Goal: Task Accomplishment & Management: Manage account settings

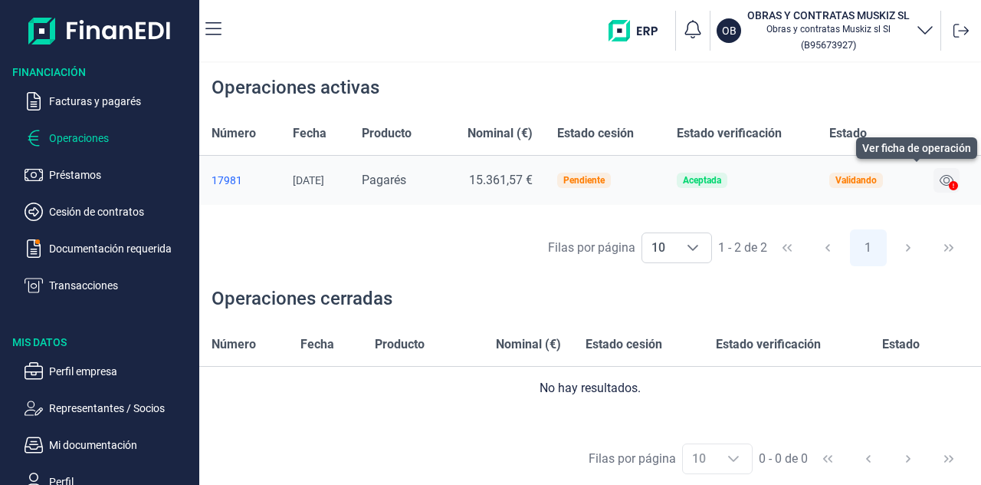
click at [940, 178] on icon at bounding box center [947, 180] width 14 height 11
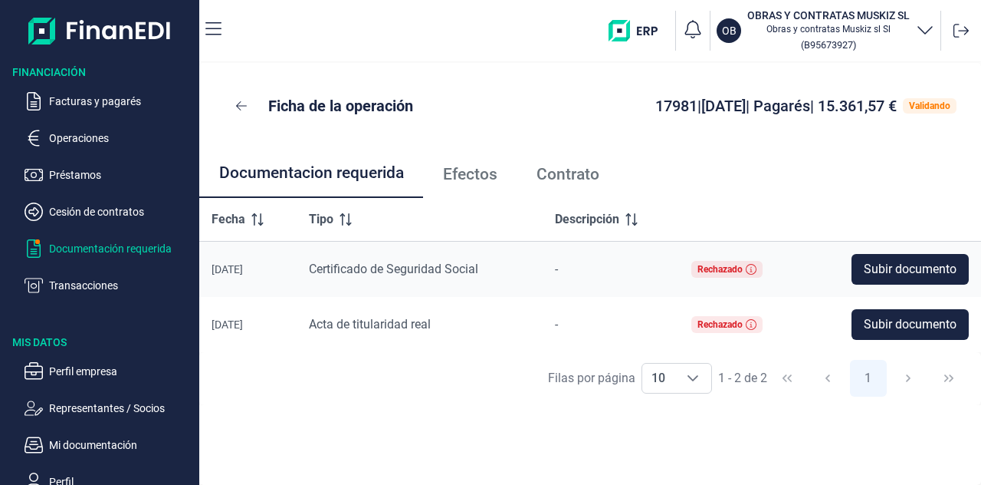
click at [101, 245] on p "Documentación requerida" at bounding box center [121, 248] width 144 height 18
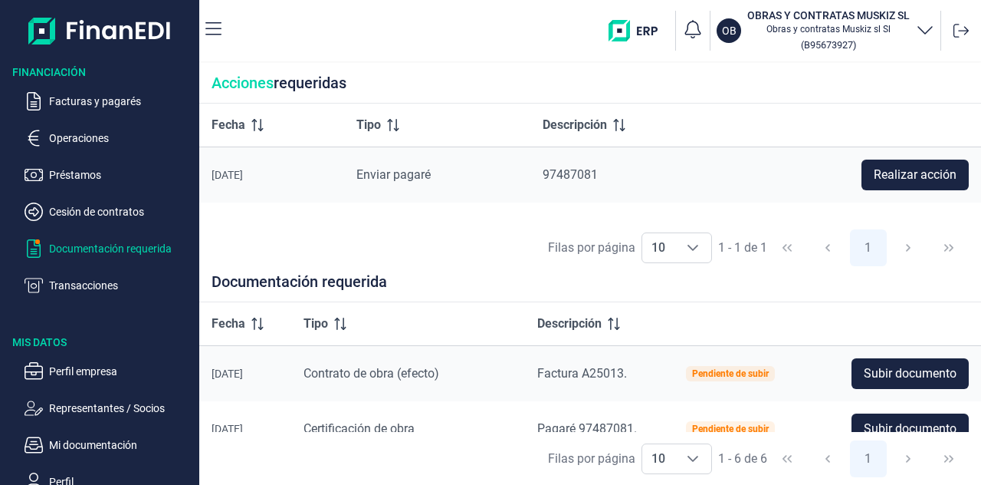
click at [918, 97] on div "Acciones requeridas" at bounding box center [590, 83] width 782 height 41
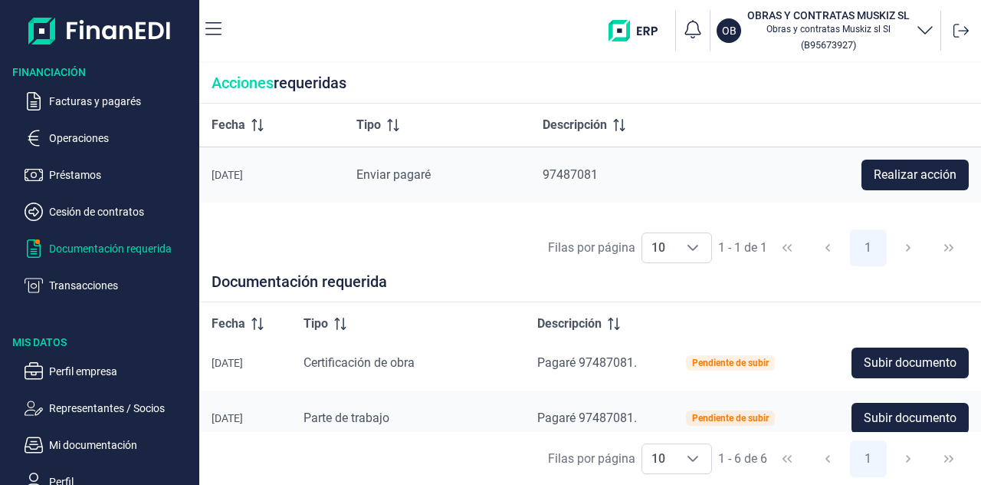
scroll to position [69, 0]
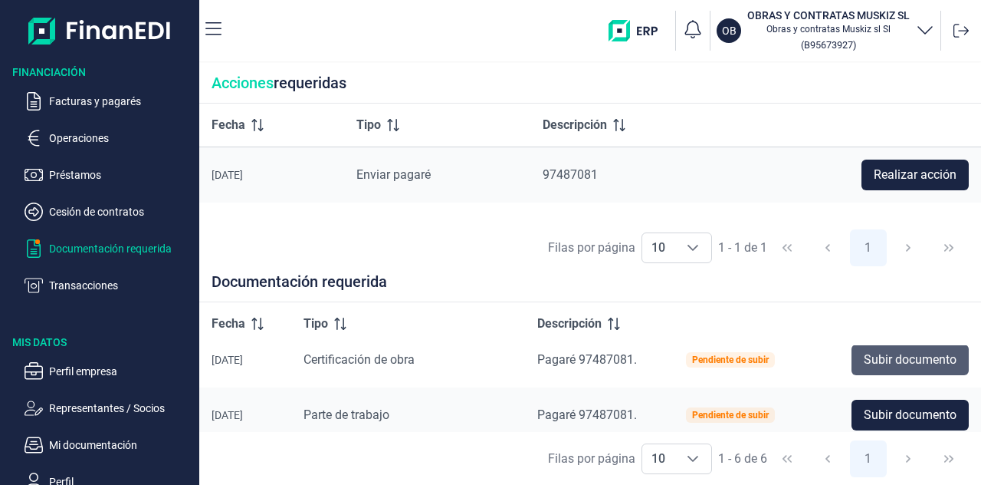
click at [899, 364] on span "Subir documento" at bounding box center [910, 359] width 93 height 18
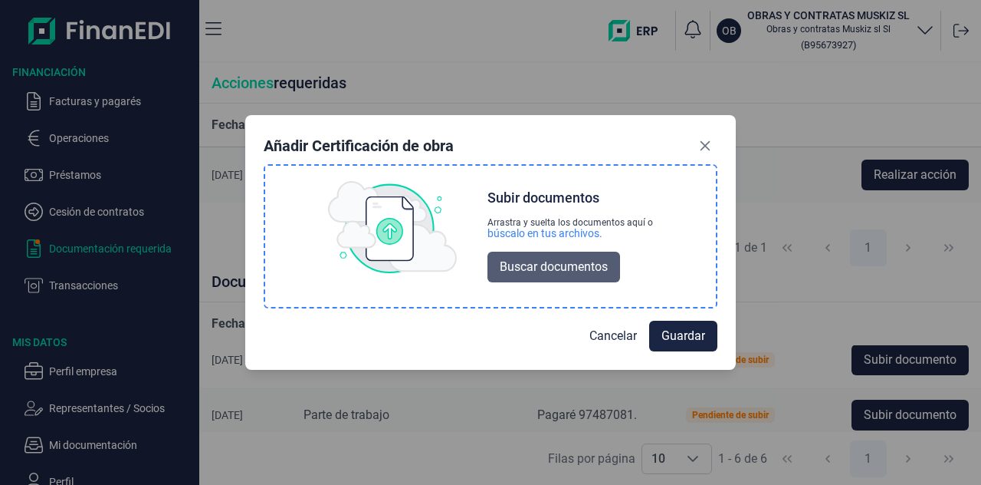
click at [590, 280] on button "Buscar documentos" at bounding box center [554, 266] width 133 height 31
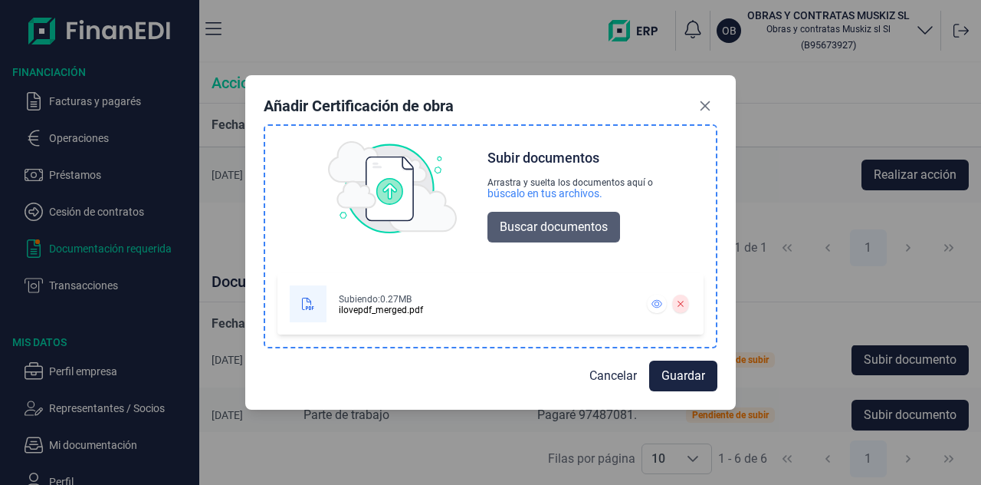
scroll to position [0, 0]
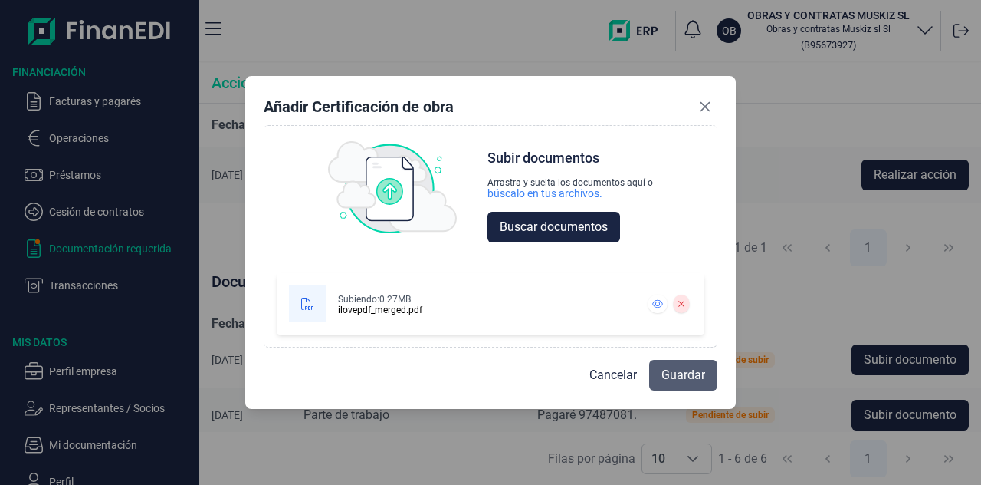
click at [669, 375] on span "Guardar" at bounding box center [684, 375] width 44 height 18
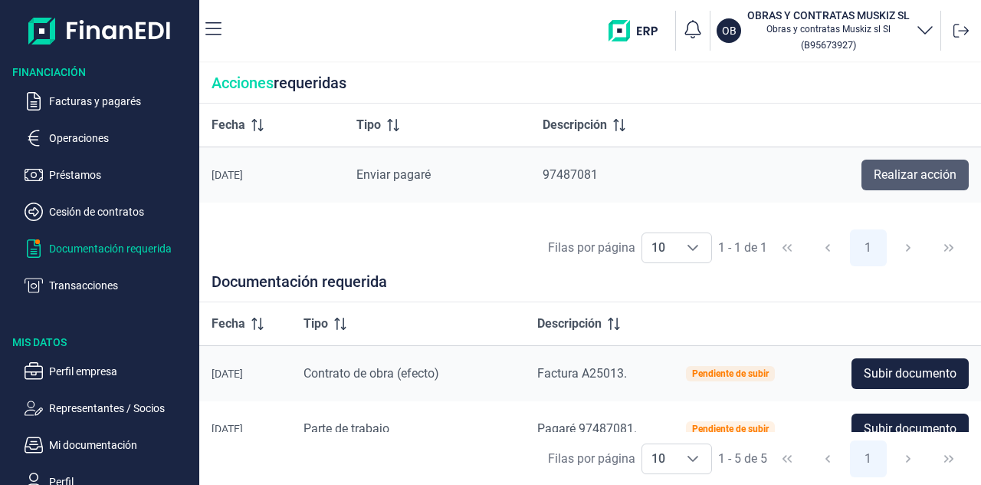
click at [881, 172] on span "Realizar acción" at bounding box center [915, 175] width 83 height 18
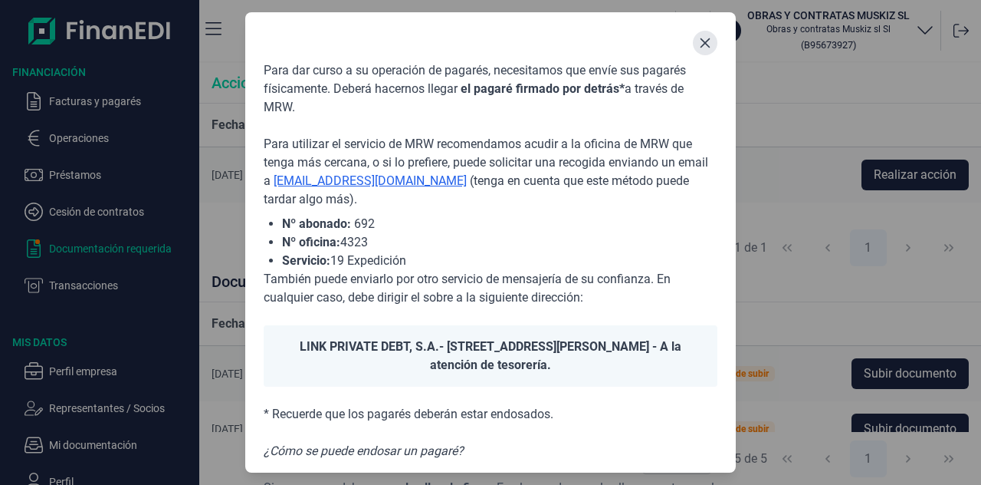
click at [702, 51] on button "Close" at bounding box center [705, 43] width 25 height 25
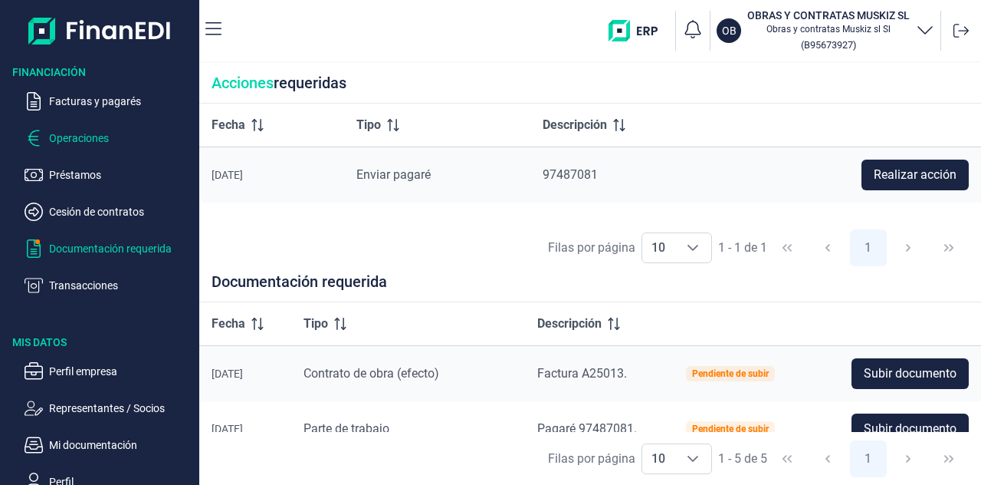
click at [89, 137] on p "Operaciones" at bounding box center [121, 138] width 144 height 18
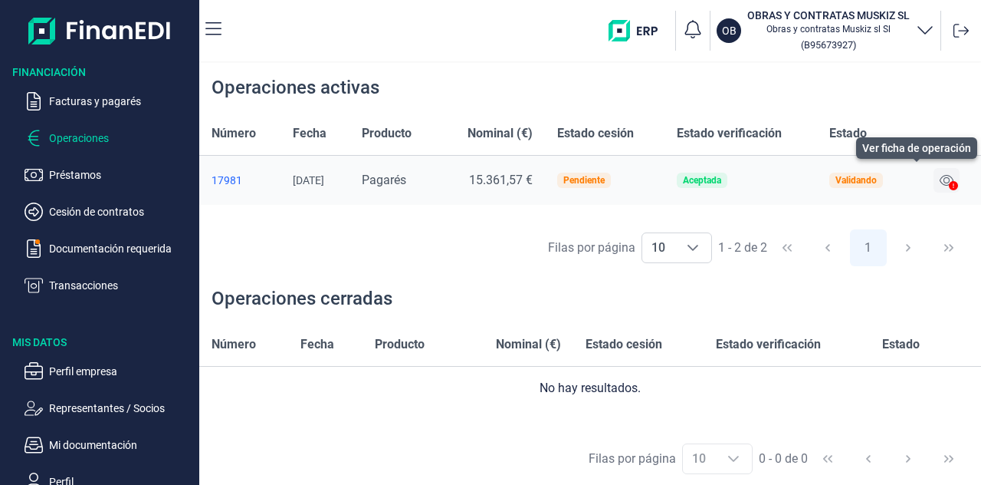
click at [940, 178] on icon at bounding box center [947, 180] width 14 height 12
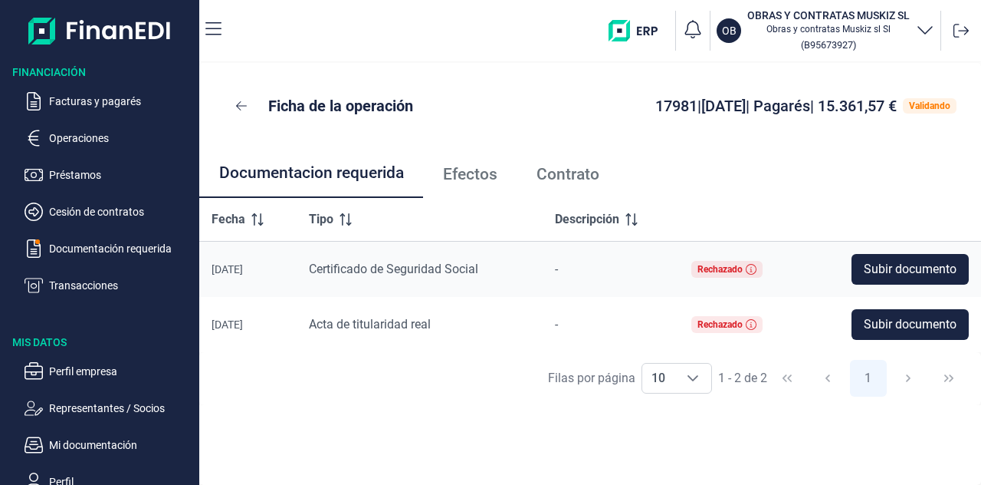
click at [566, 177] on span "Contrato" at bounding box center [568, 174] width 63 height 16
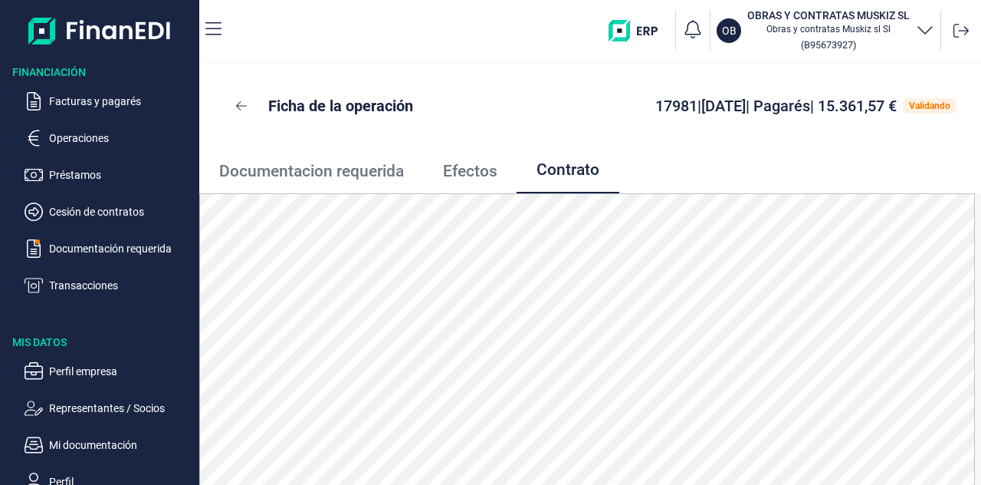
click at [486, 180] on link "Efectos" at bounding box center [470, 172] width 94 height 46
